Goal: Information Seeking & Learning: Learn about a topic

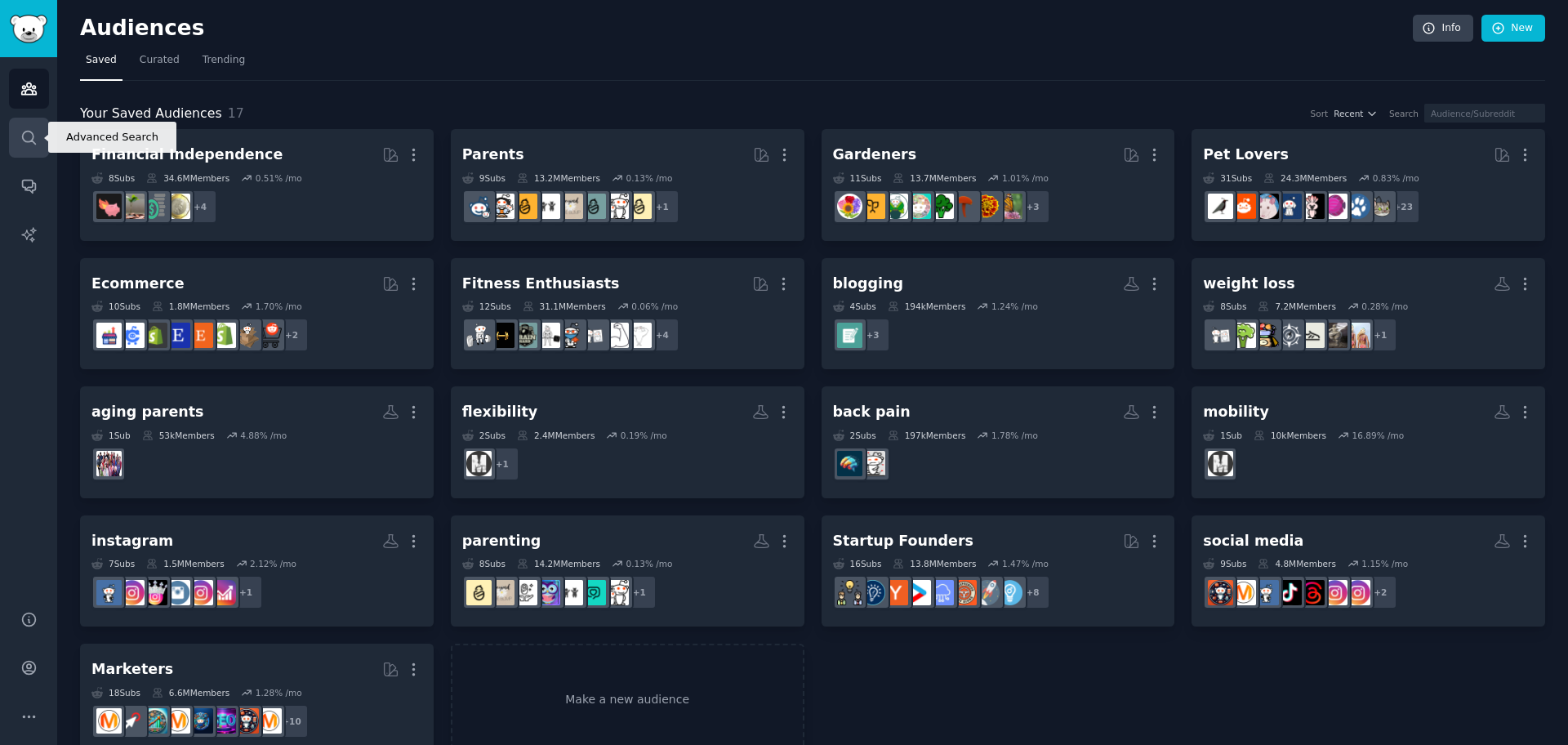
click at [34, 144] on icon "Sidebar" at bounding box center [28, 137] width 17 height 17
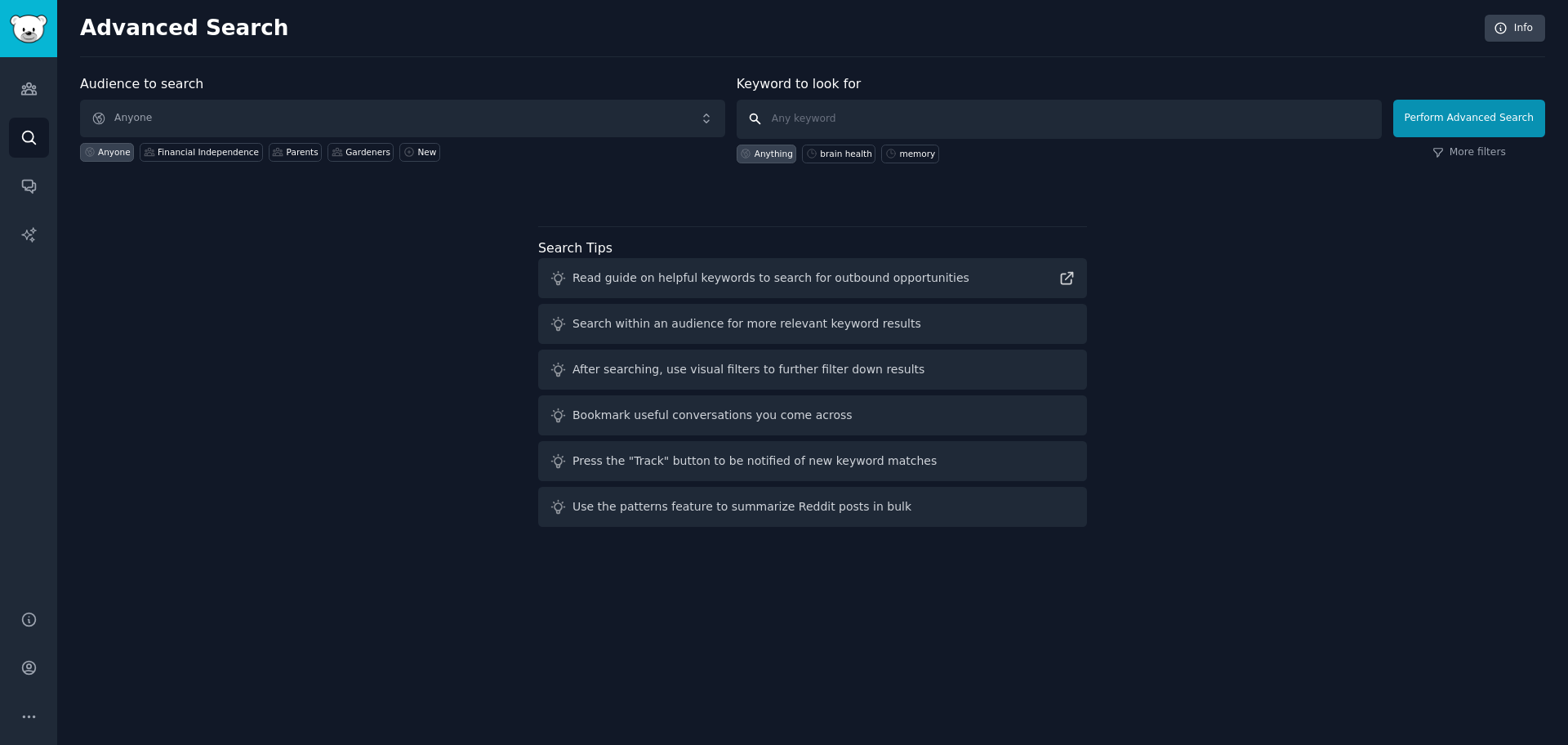
click at [858, 115] on input "text" at bounding box center [1059, 119] width 646 height 39
type input "functional training"
click button "Perform Advanced Search" at bounding box center [1469, 119] width 152 height 38
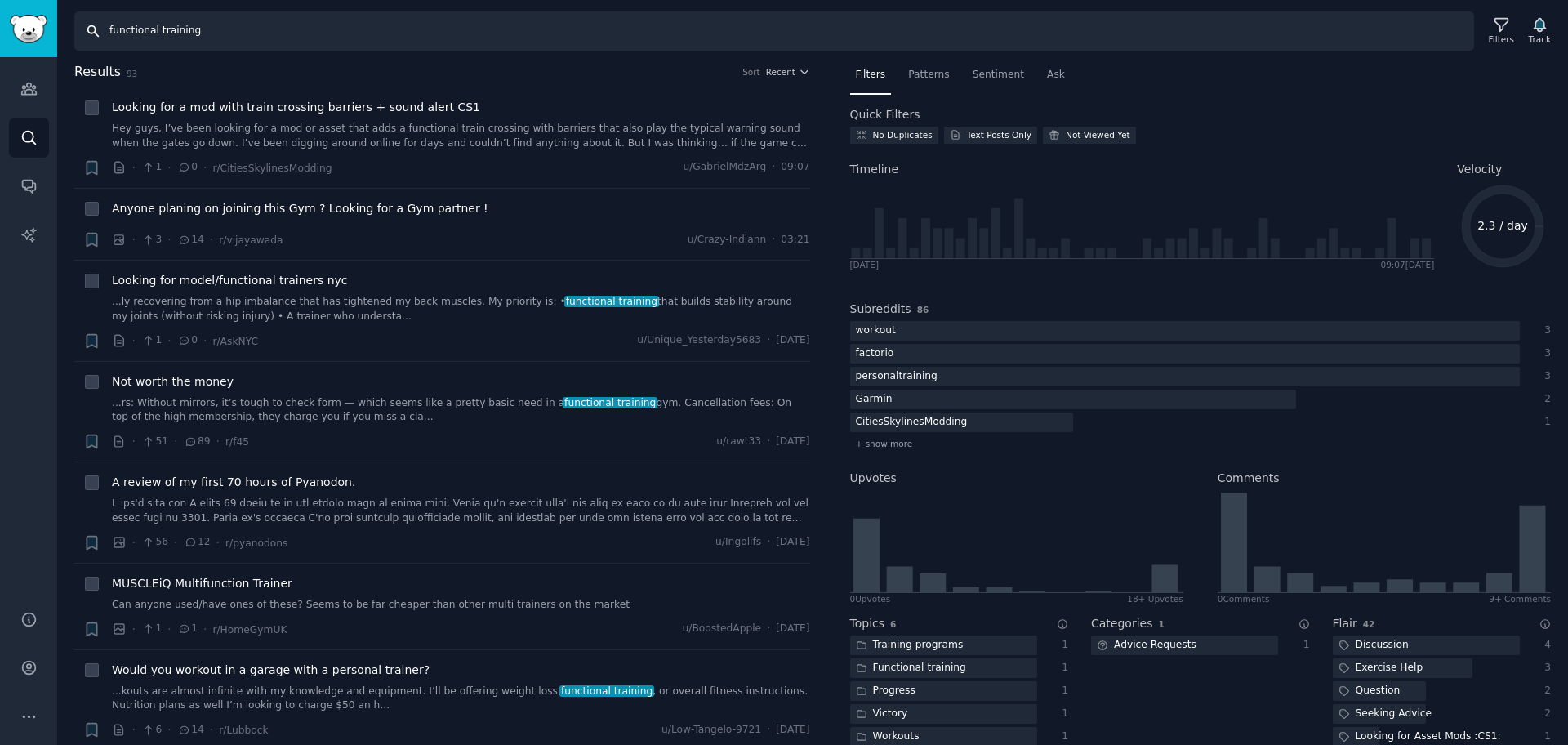
click at [129, 34] on input "functional training" at bounding box center [774, 30] width 1400 height 39
click at [115, 29] on input "functional training" at bounding box center [774, 30] width 1400 height 39
click at [29, 87] on icon "Sidebar" at bounding box center [28, 88] width 15 height 11
